Goal: Task Accomplishment & Management: Use online tool/utility

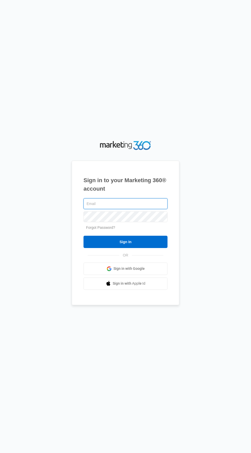
click at [152, 209] on input "text" at bounding box center [126, 203] width 84 height 11
type input "gwmaintenancemgr@vintage-corp.com"
click at [84, 236] on input "Sign In" at bounding box center [126, 242] width 84 height 12
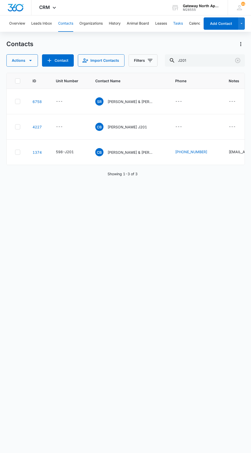
click at [182, 28] on button "Tasks" at bounding box center [178, 23] width 10 height 16
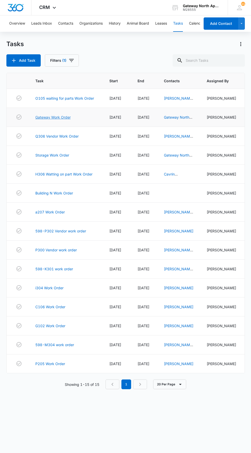
click at [57, 117] on link "Gateway Work Order" at bounding box center [52, 117] width 35 height 5
